Goal: Information Seeking & Learning: Learn about a topic

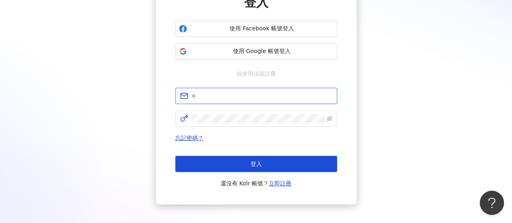
click at [205, 98] on input "text" at bounding box center [261, 95] width 141 height 9
type input "**********"
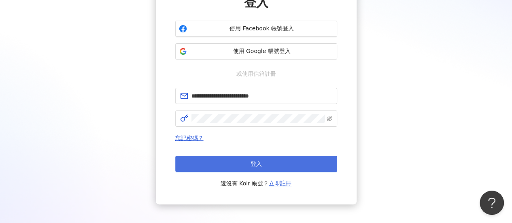
click at [245, 158] on button "登入" at bounding box center [256, 164] width 162 height 16
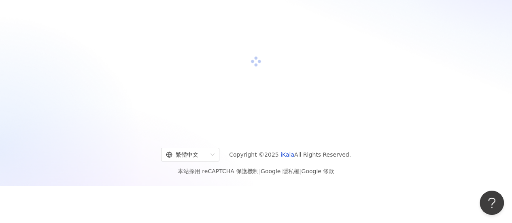
scroll to position [81, 0]
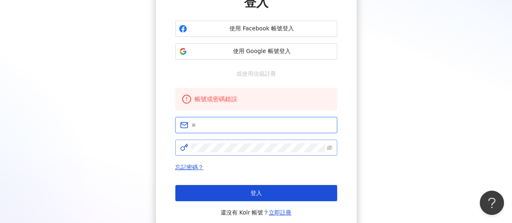
type input "**********"
click at [330, 149] on icon "eye-invisible" at bounding box center [329, 148] width 6 height 6
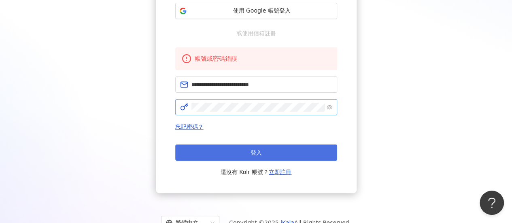
click at [262, 151] on button "登入" at bounding box center [256, 152] width 162 height 16
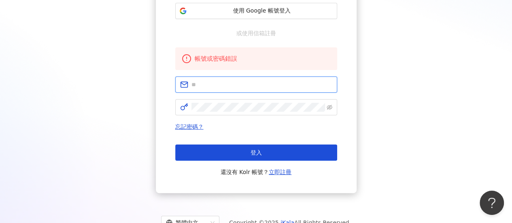
type input "**********"
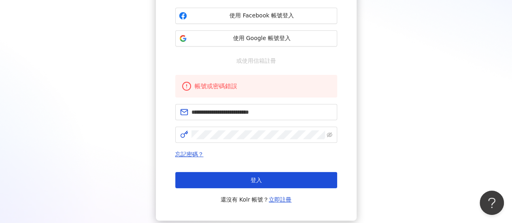
scroll to position [151, 0]
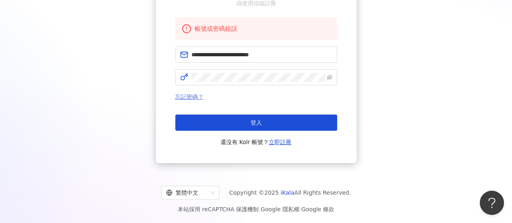
click at [179, 96] on link "忘記密碼？" at bounding box center [189, 96] width 28 height 6
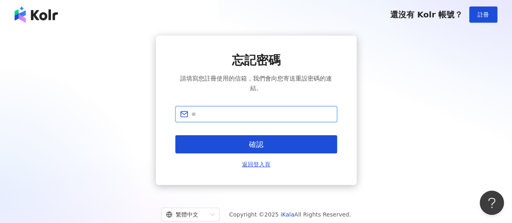
click at [207, 110] on input "text" at bounding box center [261, 114] width 141 height 9
type input "**********"
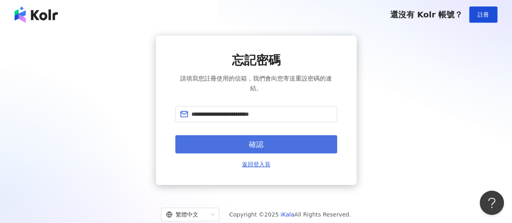
click at [308, 146] on button "確認" at bounding box center [256, 144] width 162 height 18
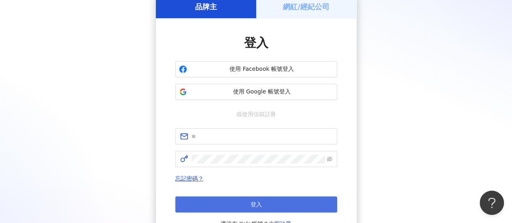
scroll to position [122, 0]
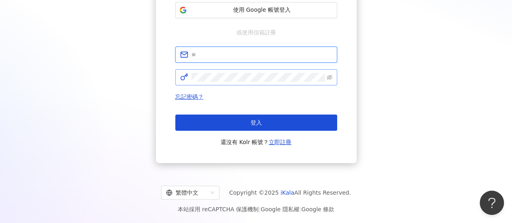
type input "**********"
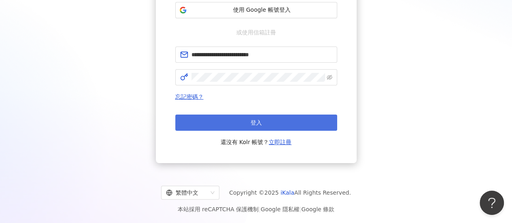
click at [201, 126] on button "登入" at bounding box center [256, 122] width 162 height 16
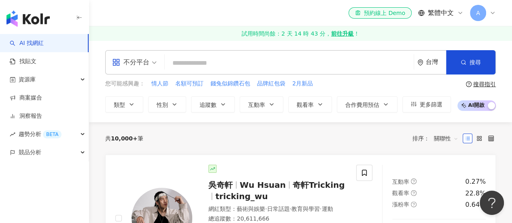
click at [492, 15] on icon at bounding box center [492, 13] width 6 height 6
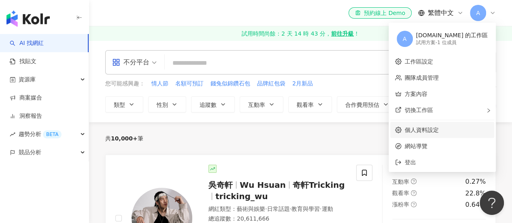
click at [438, 128] on link "個人資料設定" at bounding box center [421, 130] width 34 height 6
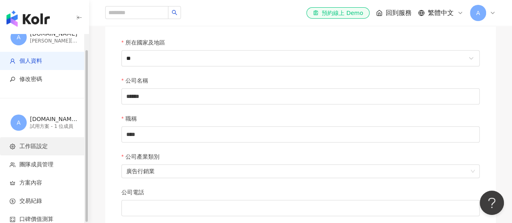
scroll to position [16, 0]
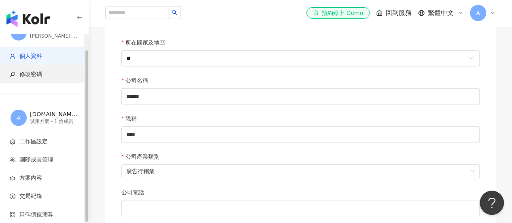
click at [34, 79] on li "修改密碼" at bounding box center [44, 74] width 89 height 18
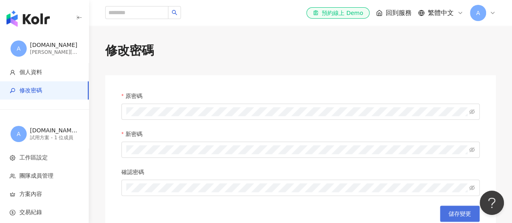
click at [459, 214] on span "儲存變更" at bounding box center [459, 213] width 23 height 6
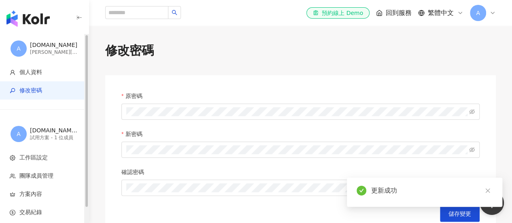
click at [20, 13] on img "button" at bounding box center [27, 19] width 43 height 16
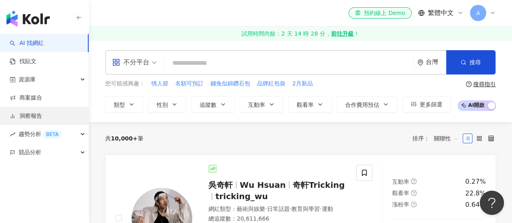
drag, startPoint x: 19, startPoint y: 118, endPoint x: 40, endPoint y: 115, distance: 20.8
click at [19, 118] on link "洞察報告" at bounding box center [26, 116] width 32 height 8
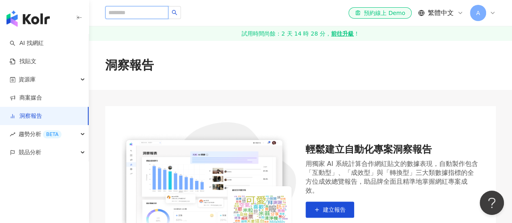
click at [146, 13] on input "search" at bounding box center [136, 12] width 63 height 13
paste input "**********"
type input "**********"
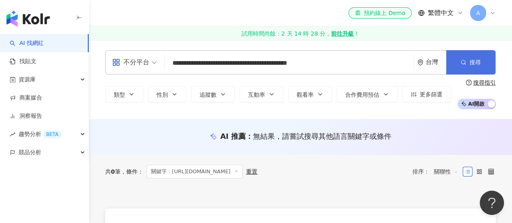
click at [456, 69] on button "搜尋" at bounding box center [470, 62] width 49 height 24
click at [426, 55] on div "台灣" at bounding box center [431, 62] width 29 height 23
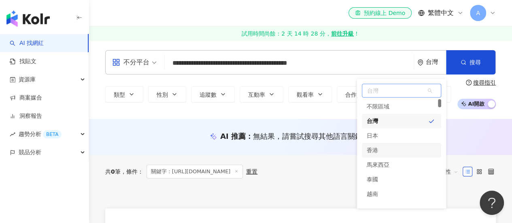
click at [382, 147] on div "香港" at bounding box center [401, 150] width 79 height 15
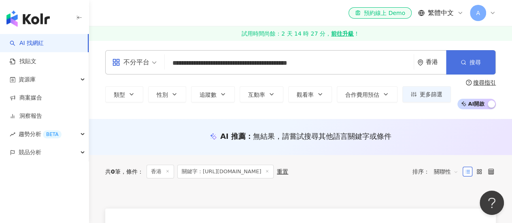
click at [469, 60] on span "搜尋" at bounding box center [474, 62] width 11 height 6
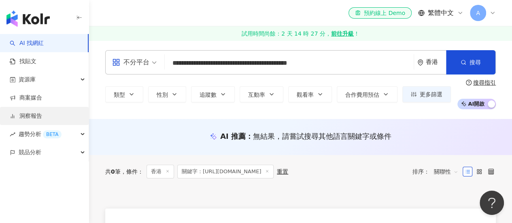
click at [32, 117] on link "洞察報告" at bounding box center [26, 116] width 32 height 8
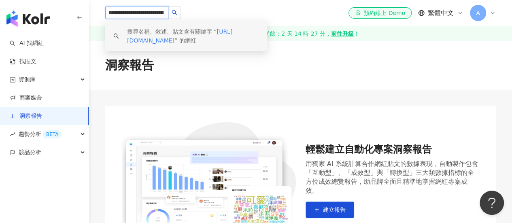
drag, startPoint x: 140, startPoint y: 14, endPoint x: 150, endPoint y: 19, distance: 10.5
click at [140, 14] on input "**********" at bounding box center [136, 12] width 63 height 13
drag, startPoint x: 107, startPoint y: 11, endPoint x: 517, endPoint y: 65, distance: 414.0
click at [511, 61] on div "**********" at bounding box center [256, 201] width 512 height 402
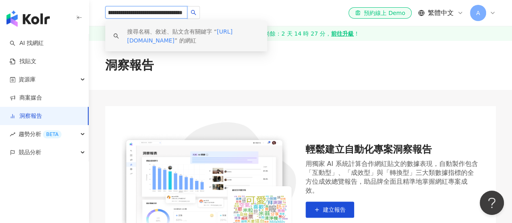
paste input "search"
type input "**********"
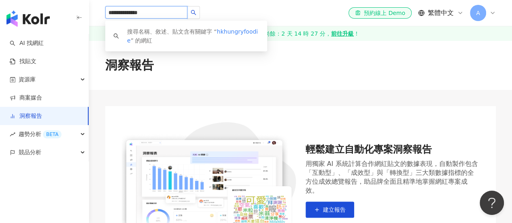
scroll to position [0, 0]
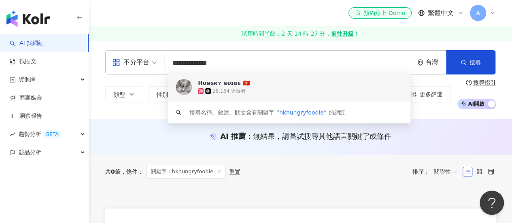
click at [222, 91] on div "18,164 追蹤者" at bounding box center [228, 91] width 33 height 7
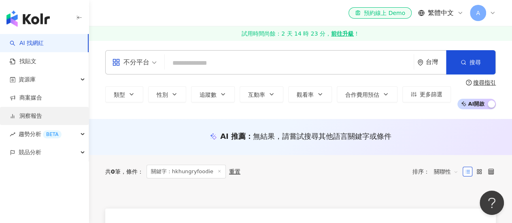
click at [26, 116] on link "洞察報告" at bounding box center [26, 116] width 32 height 8
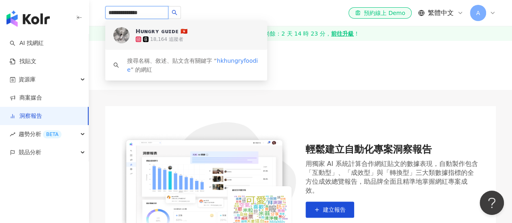
click at [159, 9] on input "**********" at bounding box center [136, 12] width 63 height 13
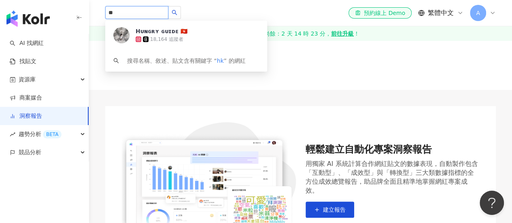
type input "*"
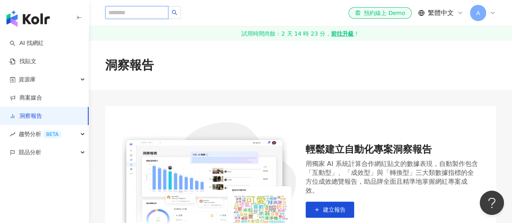
click at [150, 15] on input "search" at bounding box center [136, 12] width 63 height 13
paste input "**********"
type input "**********"
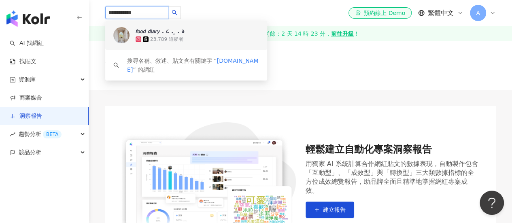
click at [171, 35] on div "𝘧𝘰𝘰𝘥 𝘥𝘪𝘢𝘳𝘺 . ૮ . ̫ . ა" at bounding box center [159, 31] width 49 height 8
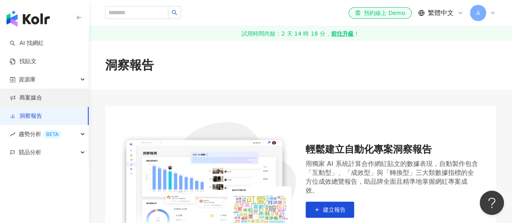
drag, startPoint x: 26, startPoint y: 111, endPoint x: 29, endPoint y: 104, distance: 8.3
click at [26, 112] on link "洞察報告" at bounding box center [26, 116] width 32 height 8
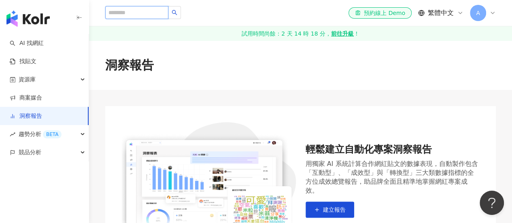
click at [125, 12] on input "search" at bounding box center [136, 12] width 63 height 13
paste input "**********"
type input "**********"
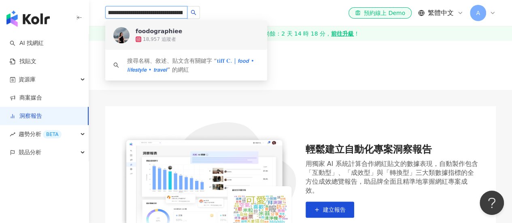
click at [155, 36] on div "18,957 追蹤者" at bounding box center [159, 39] width 33 height 7
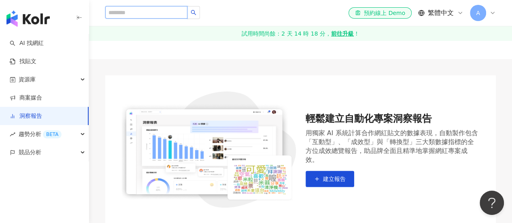
scroll to position [40, 0]
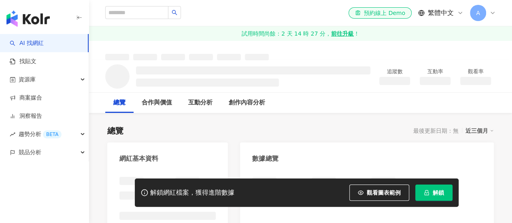
click at [442, 191] on span "解鎖" at bounding box center [437, 192] width 11 height 6
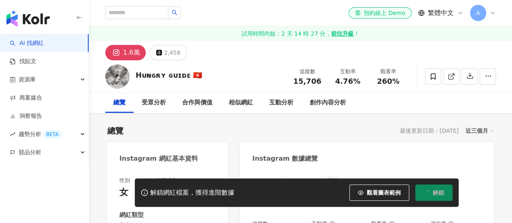
click at [421, 53] on div "1.6萬 2,458" at bounding box center [300, 50] width 423 height 19
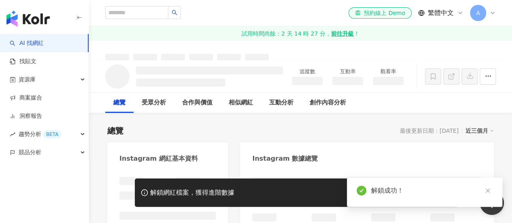
click at [485, 191] on icon "close" at bounding box center [488, 191] width 6 height 6
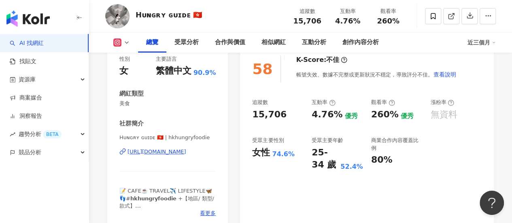
scroll to position [202, 0]
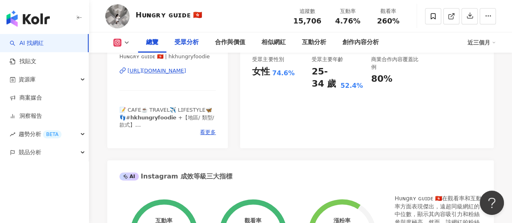
drag, startPoint x: 188, startPoint y: 46, endPoint x: 375, endPoint y: 122, distance: 202.3
click at [188, 46] on div "受眾分析" at bounding box center [186, 43] width 24 height 10
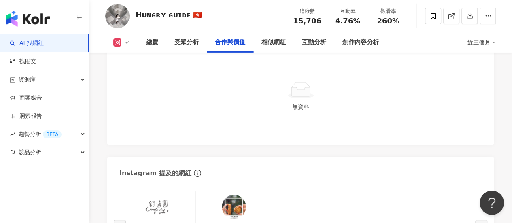
scroll to position [1333, 0]
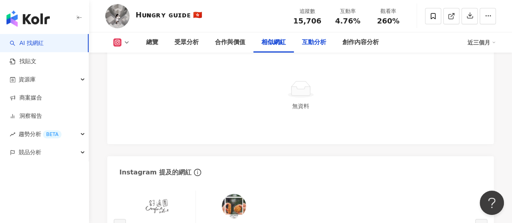
click at [309, 42] on div "互動分析" at bounding box center [314, 43] width 24 height 10
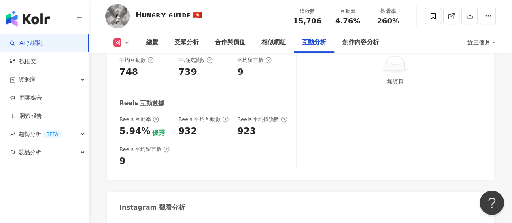
scroll to position [1676, 0]
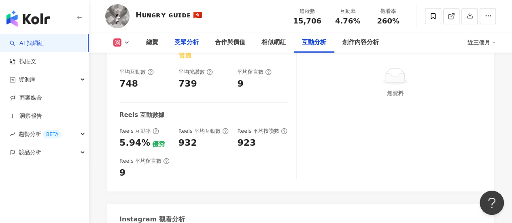
click at [190, 47] on div "受眾分析" at bounding box center [186, 43] width 24 height 10
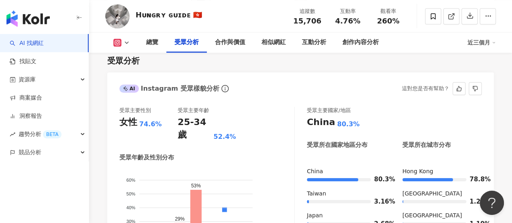
scroll to position [646, 0]
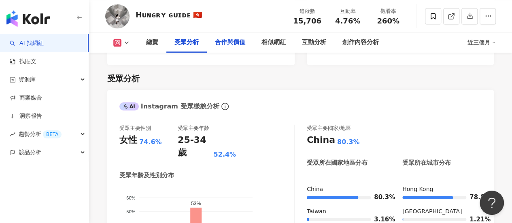
click at [237, 47] on div "合作與價值" at bounding box center [230, 43] width 30 height 10
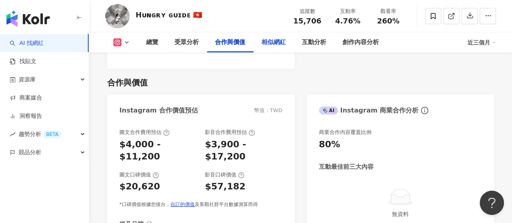
click at [282, 47] on div "相似網紅" at bounding box center [273, 43] width 24 height 10
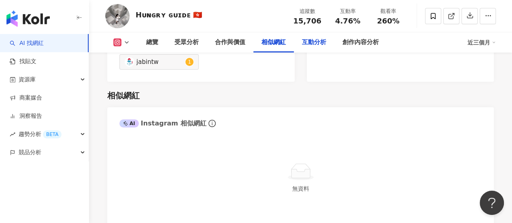
click at [317, 46] on div "互動分析" at bounding box center [314, 43] width 24 height 10
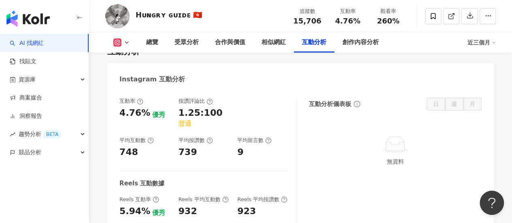
scroll to position [1554, 0]
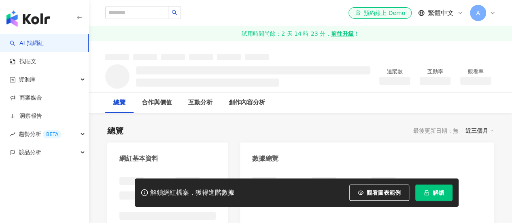
click at [434, 195] on span "解鎖" at bounding box center [437, 192] width 11 height 6
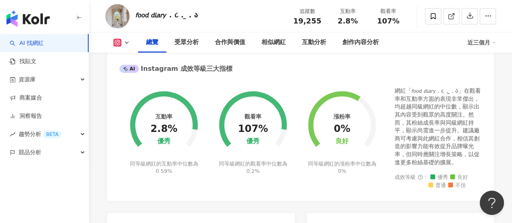
scroll to position [324, 0]
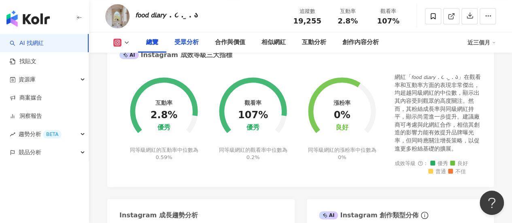
click at [189, 43] on div "受眾分析" at bounding box center [186, 43] width 24 height 10
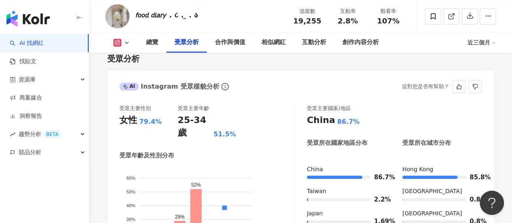
scroll to position [739, 0]
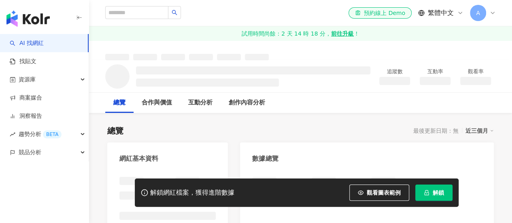
click at [434, 193] on span "解鎖" at bounding box center [437, 192] width 11 height 6
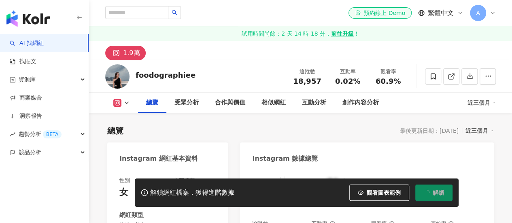
scroll to position [121, 0]
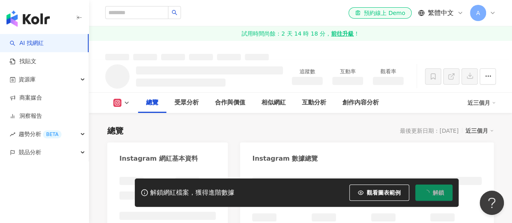
scroll to position [0, 0]
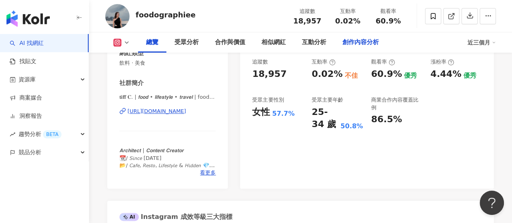
scroll to position [324, 0]
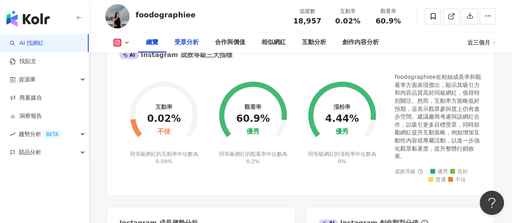
click at [194, 43] on div "受眾分析" at bounding box center [186, 43] width 24 height 10
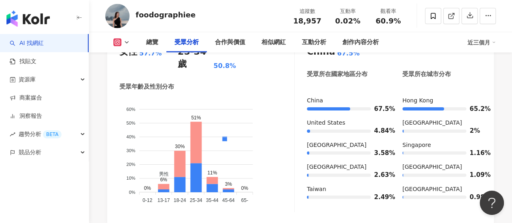
scroll to position [796, 0]
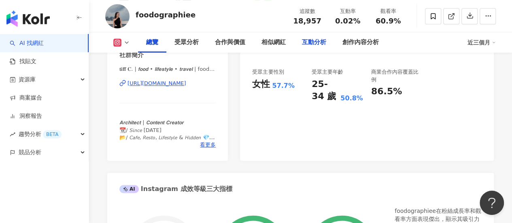
click at [318, 46] on div "互動分析" at bounding box center [314, 43] width 24 height 10
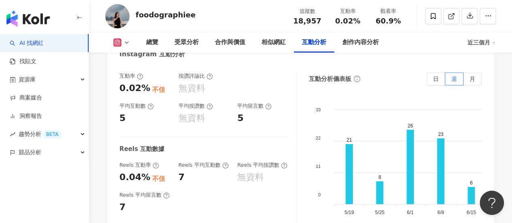
scroll to position [1667, 0]
